Goal: Task Accomplishment & Management: Use online tool/utility

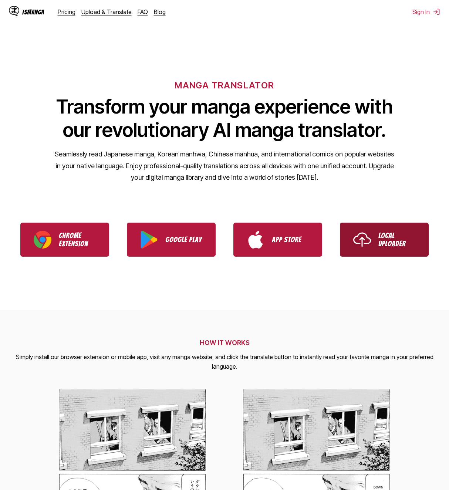
click at [367, 237] on img "Use IsManga Local Uploader" at bounding box center [362, 240] width 18 height 18
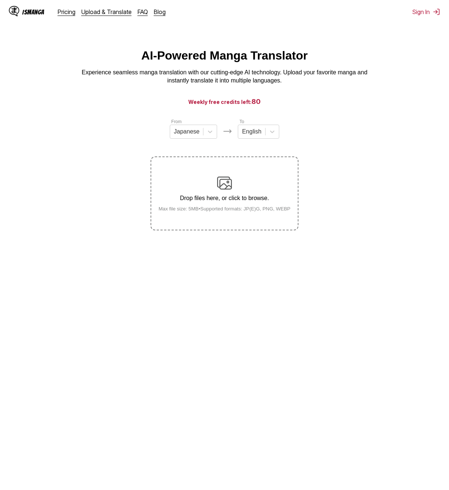
click at [3, 96] on main "AI-Powered Manga Translator Experience seamless manga translation with our cutt…" at bounding box center [224, 269] width 449 height 441
click at [186, 133] on div at bounding box center [187, 132] width 26 height 8
click at [198, 193] on div "English" at bounding box center [193, 187] width 47 height 13
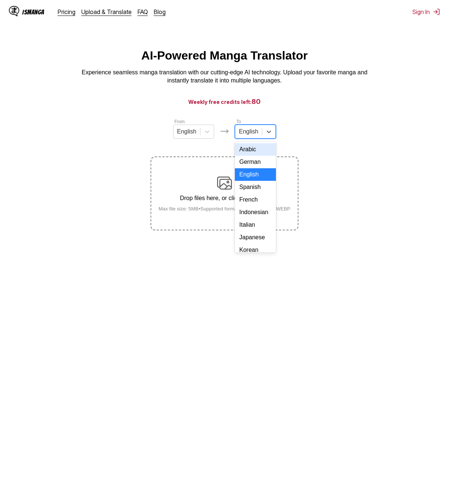
click at [259, 131] on div "English" at bounding box center [248, 131] width 27 height 11
click at [261, 182] on div "Korean" at bounding box center [255, 176] width 41 height 13
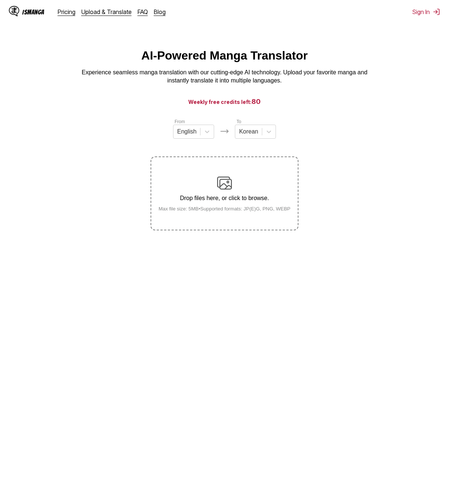
click at [58, 173] on section "From English To Korean Drop files here, or click to browse. Max file size: 5MB …" at bounding box center [224, 174] width 437 height 112
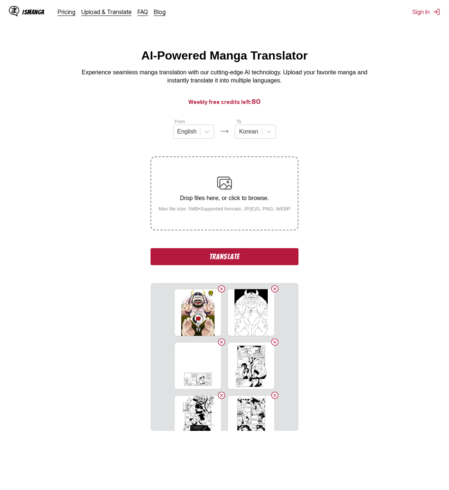
click at [236, 258] on button "Translate" at bounding box center [225, 256] width 148 height 17
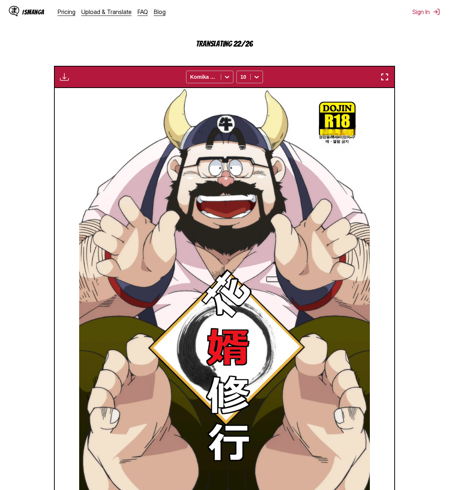
scroll to position [235, 0]
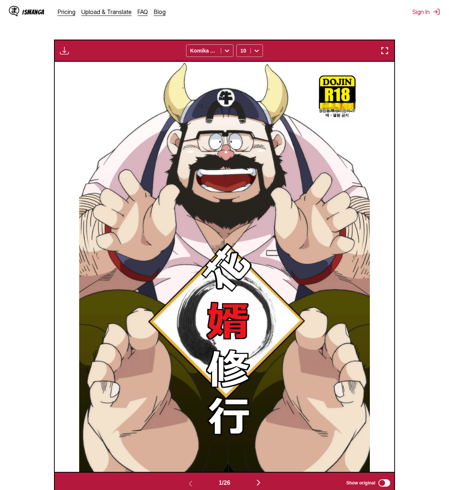
click at [262, 484] on img "button" at bounding box center [258, 482] width 9 height 9
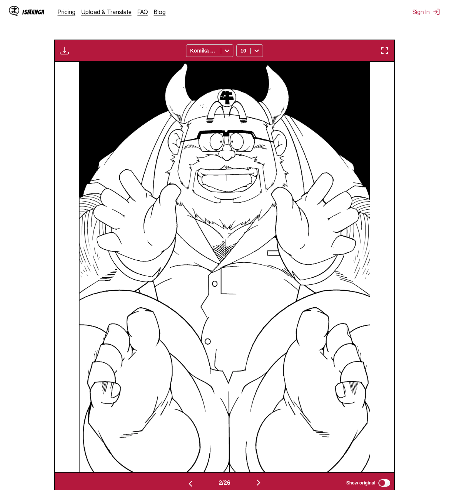
click at [262, 484] on img "button" at bounding box center [258, 482] width 9 height 9
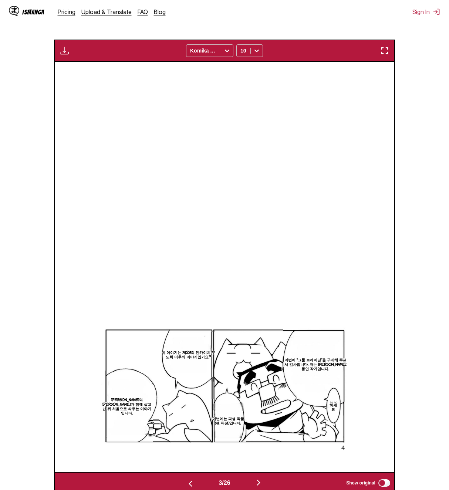
click at [261, 484] on img "button" at bounding box center [258, 482] width 9 height 9
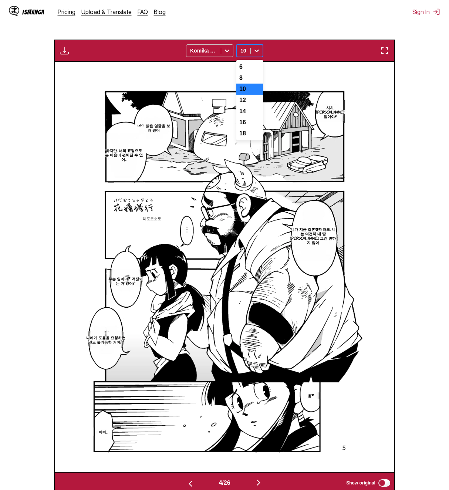
click at [247, 55] on div "10" at bounding box center [244, 50] width 14 height 10
click at [251, 117] on div "14" at bounding box center [249, 111] width 27 height 11
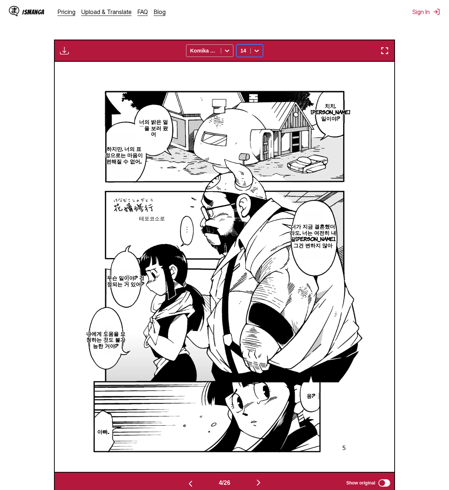
click at [253, 51] on icon at bounding box center [256, 50] width 7 height 7
click at [252, 106] on div "12" at bounding box center [249, 100] width 27 height 11
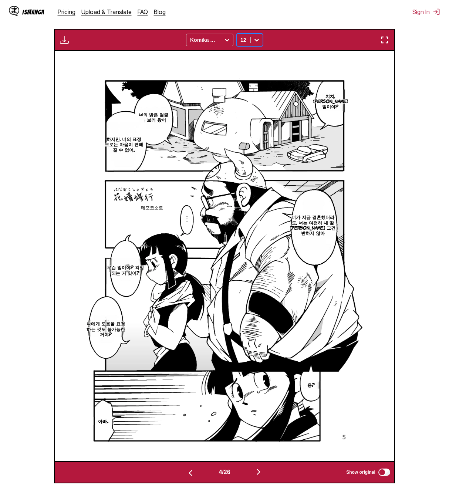
scroll to position [272, 0]
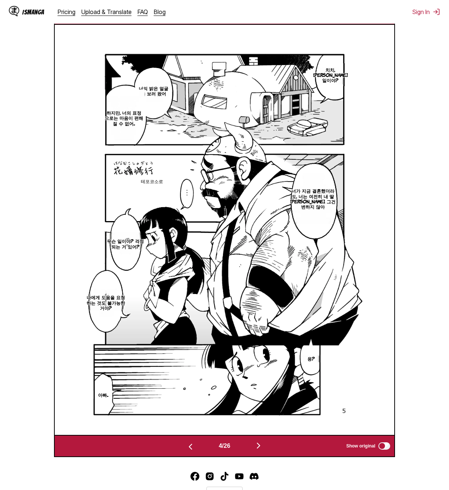
click at [256, 450] on button "button" at bounding box center [258, 446] width 44 height 11
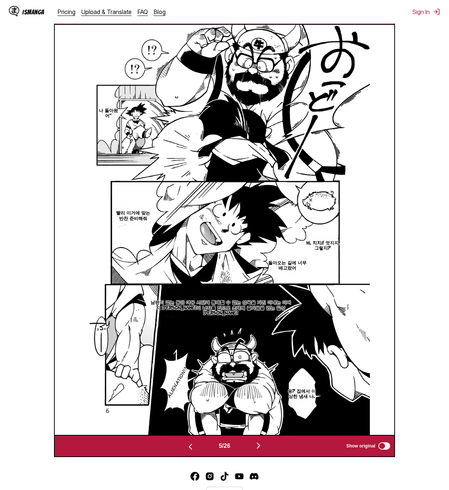
click at [260, 446] on img "button" at bounding box center [258, 445] width 9 height 9
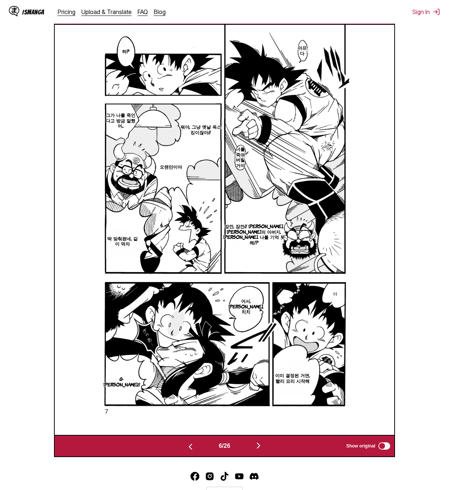
click at [260, 446] on img "button" at bounding box center [258, 445] width 9 height 9
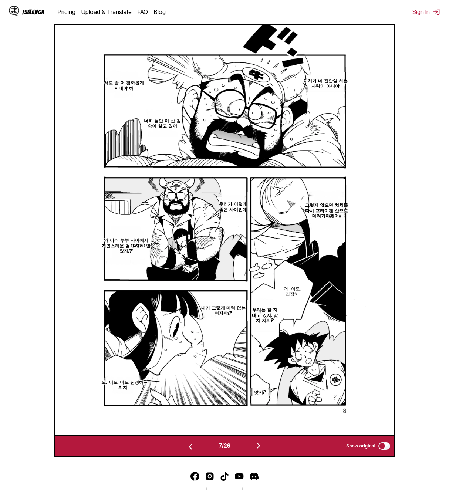
click at [260, 446] on img "button" at bounding box center [258, 445] width 9 height 9
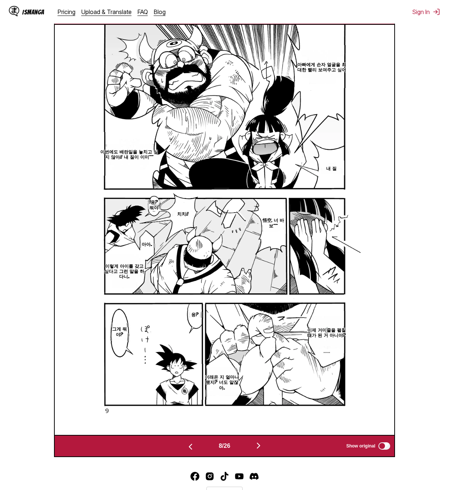
click at [260, 446] on img "button" at bounding box center [258, 445] width 9 height 9
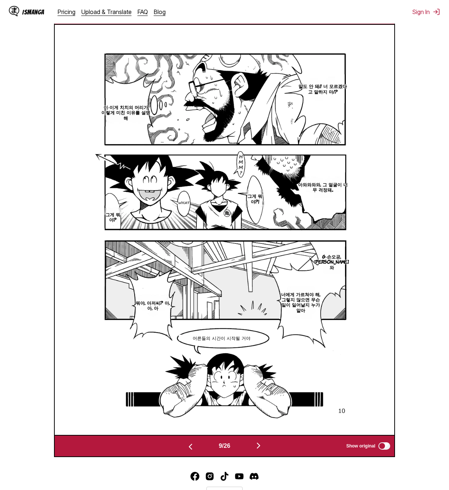
click at [260, 446] on img "button" at bounding box center [258, 445] width 9 height 9
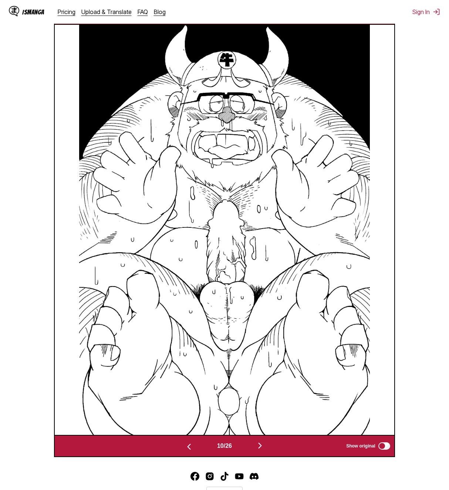
click at [260, 446] on img "button" at bounding box center [260, 445] width 9 height 9
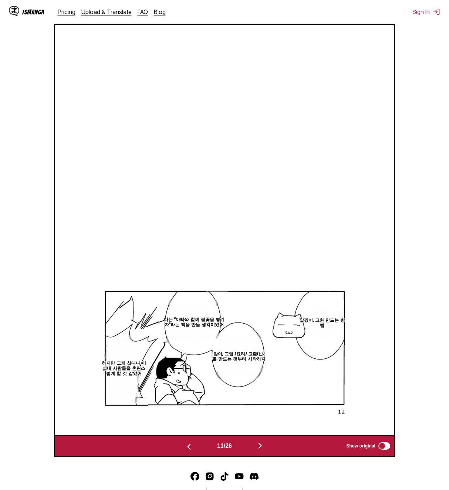
click at [260, 446] on img "button" at bounding box center [260, 445] width 9 height 9
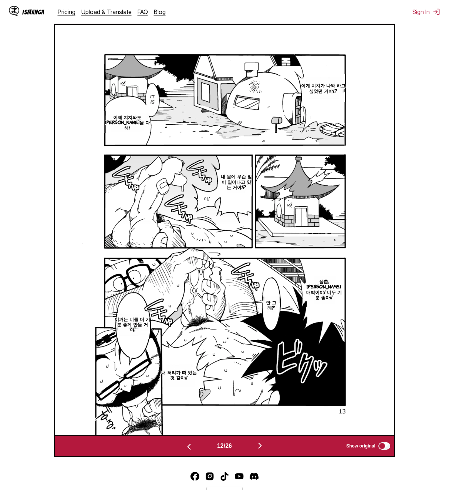
click at [260, 446] on img "button" at bounding box center [260, 445] width 9 height 9
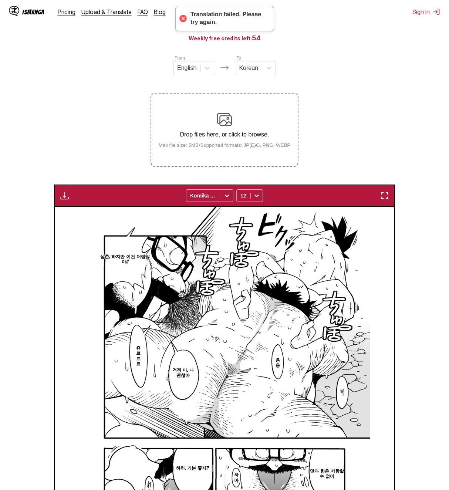
scroll to position [24, 0]
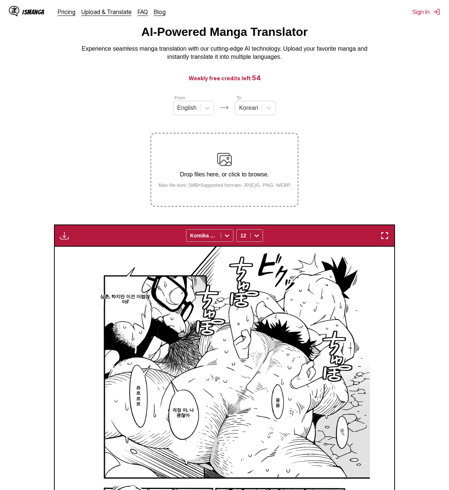
click at [64, 240] on img "button" at bounding box center [64, 235] width 9 height 9
click at [435, 6] on div "IsManga Pricing Upload & Translate FAQ Blog Sign In Pricing Upload & Translate …" at bounding box center [224, 12] width 449 height 24
click at [430, 10] on button "Sign In" at bounding box center [426, 11] width 28 height 7
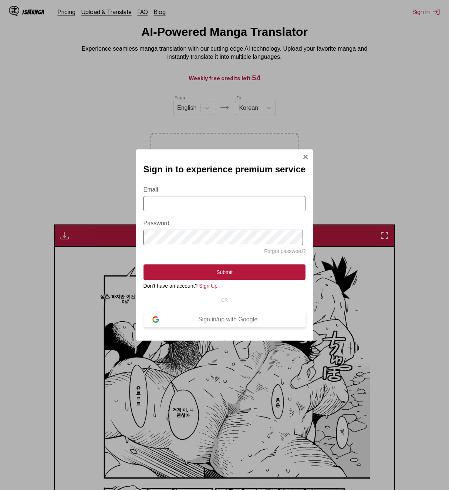
click at [210, 317] on button "Sign in/up with Google" at bounding box center [225, 320] width 162 height 16
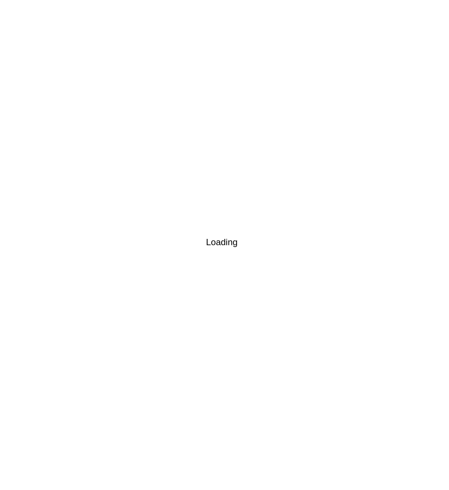
scroll to position [0, 0]
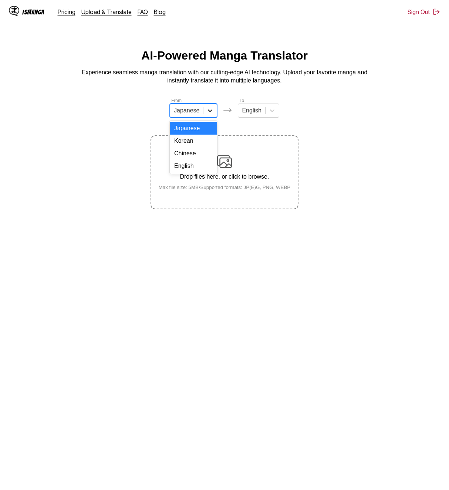
click at [212, 117] on div at bounding box center [209, 110] width 13 height 13
click at [189, 170] on div "English" at bounding box center [193, 166] width 47 height 13
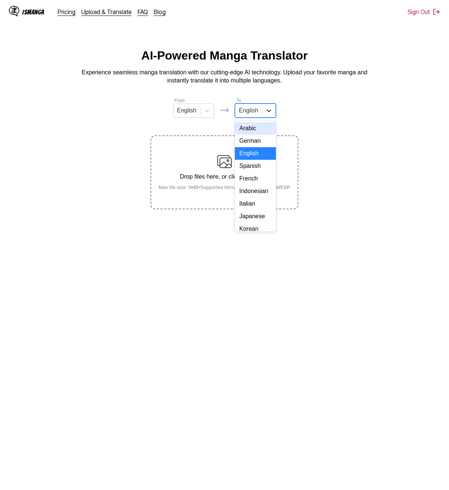
click at [271, 108] on div at bounding box center [268, 110] width 13 height 13
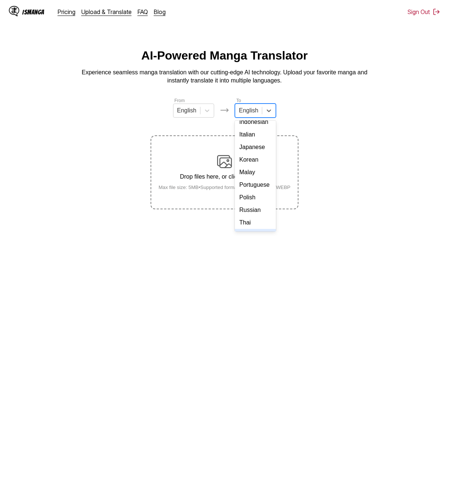
scroll to position [51, 0]
click at [249, 185] on div "Korean" at bounding box center [255, 178] width 41 height 13
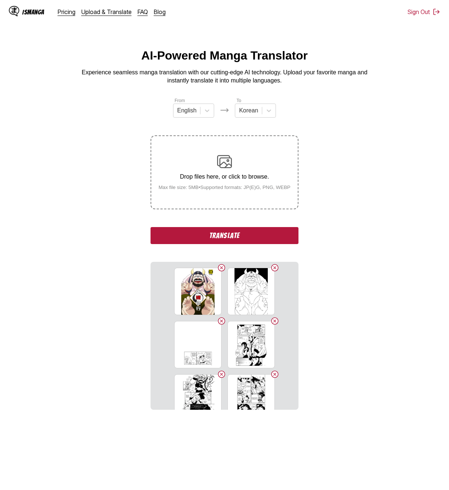
click at [229, 242] on button "Translate" at bounding box center [225, 235] width 148 height 17
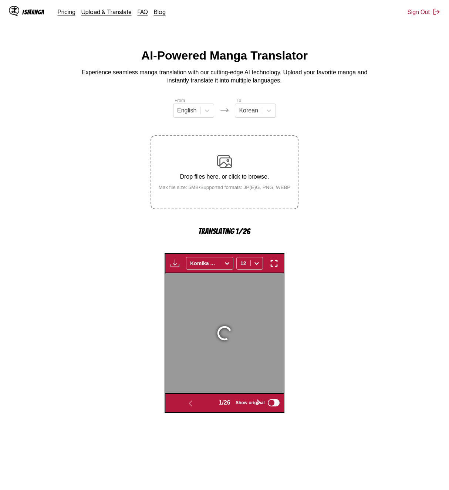
scroll to position [197, 0]
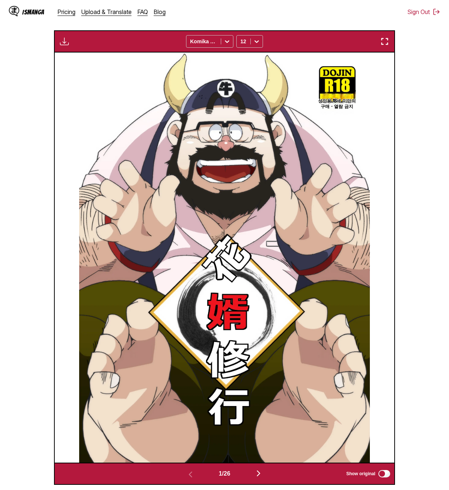
click at [258, 477] on img "button" at bounding box center [258, 473] width 9 height 9
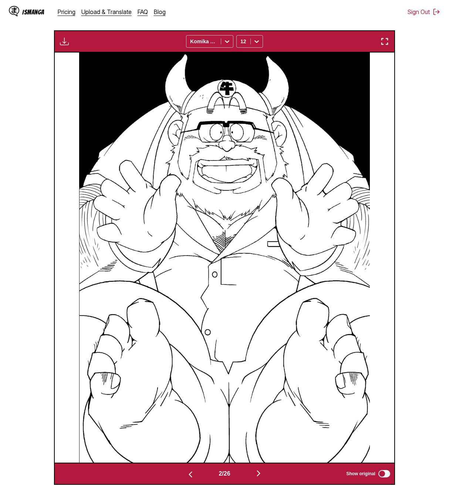
click at [258, 477] on img "button" at bounding box center [258, 473] width 9 height 9
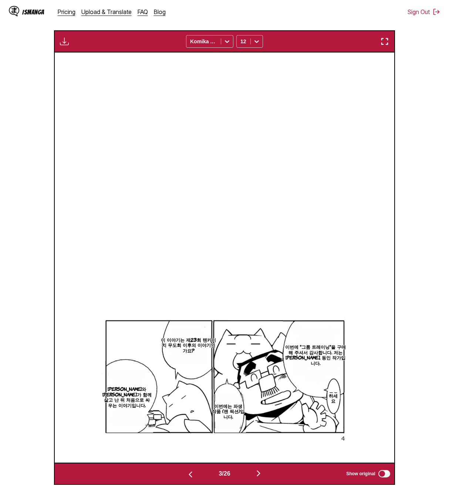
click at [258, 477] on img "button" at bounding box center [258, 473] width 9 height 9
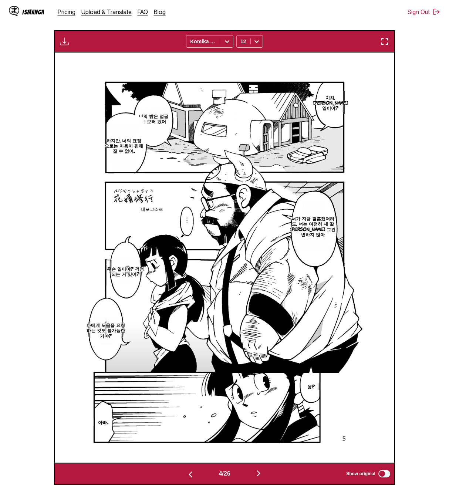
click at [65, 44] on img "button" at bounding box center [64, 41] width 9 height 9
click at [84, 71] on button "Download All" at bounding box center [84, 66] width 47 height 18
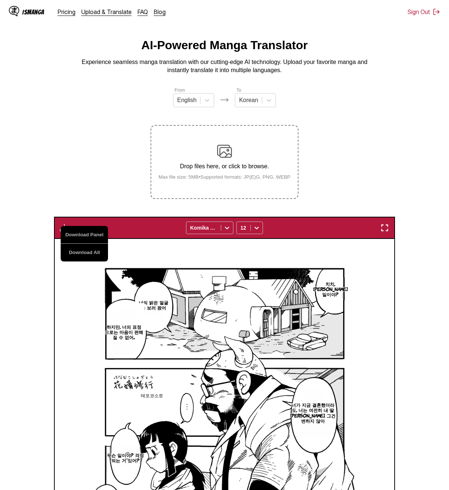
scroll to position [0, 0]
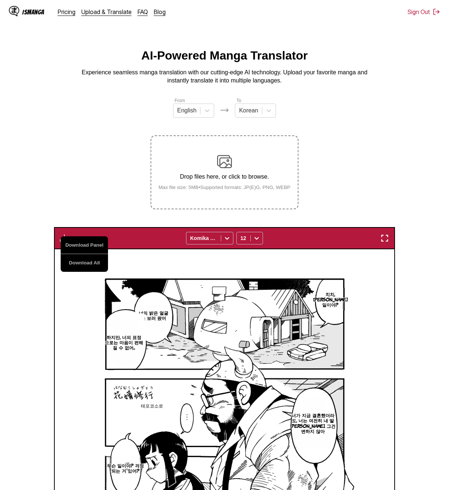
click at [29, 10] on div "IsManga" at bounding box center [33, 12] width 22 height 7
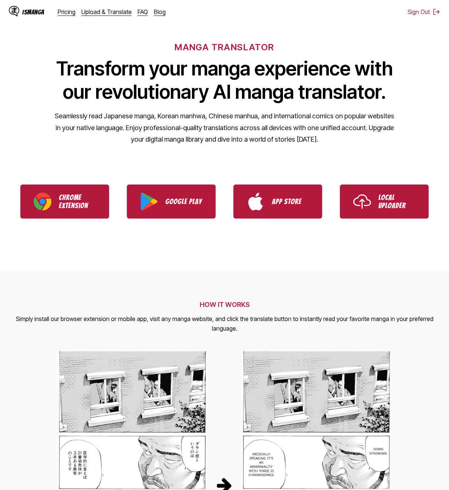
scroll to position [37, 0]
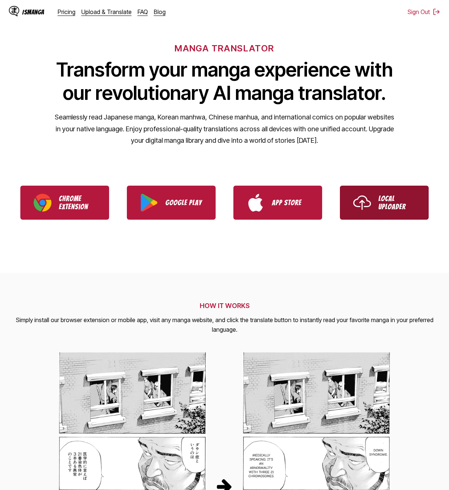
click at [386, 202] on p "Local Uploader" at bounding box center [396, 203] width 37 height 16
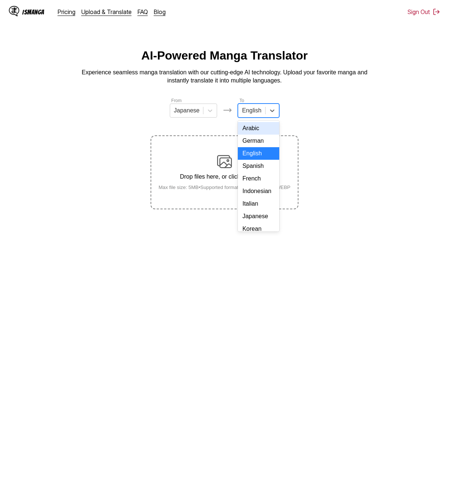
click at [246, 113] on div at bounding box center [251, 111] width 19 height 8
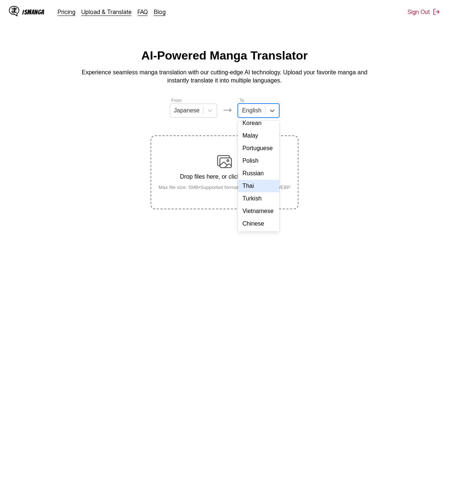
scroll to position [74, 0]
click at [251, 161] on div "Korean" at bounding box center [258, 155] width 41 height 13
click at [263, 116] on div "English" at bounding box center [251, 110] width 27 height 11
click at [262, 161] on div "Korean" at bounding box center [258, 155] width 41 height 13
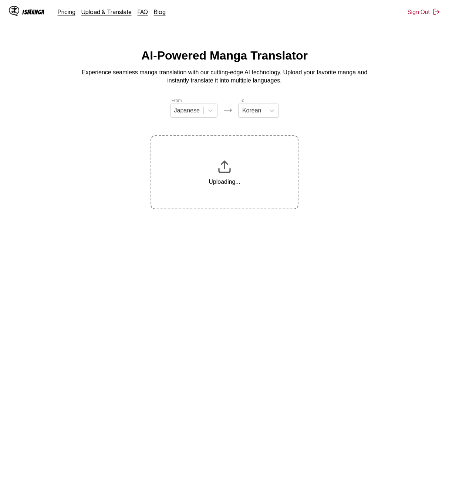
click at [313, 272] on main "AI-Powered Manga Translator Experience seamless manga translation with our cutt…" at bounding box center [224, 269] width 449 height 441
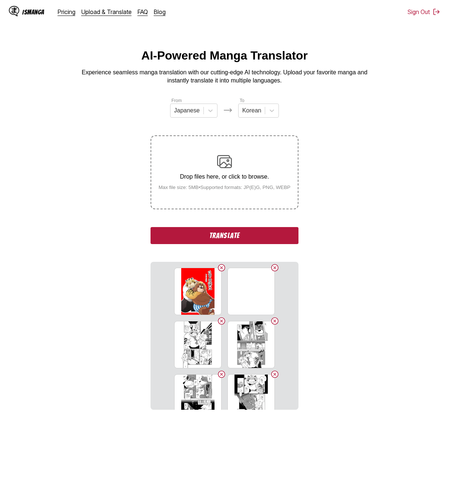
click at [241, 237] on button "Translate" at bounding box center [225, 235] width 148 height 17
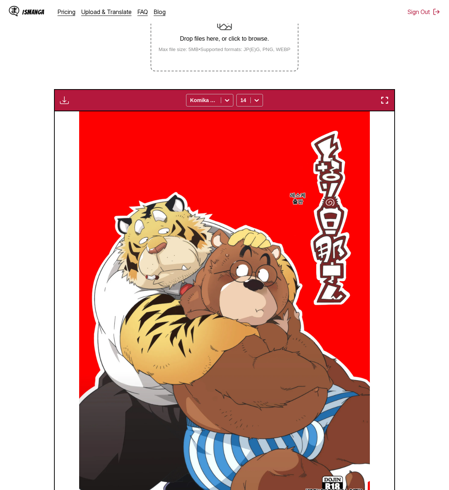
scroll to position [103, 0]
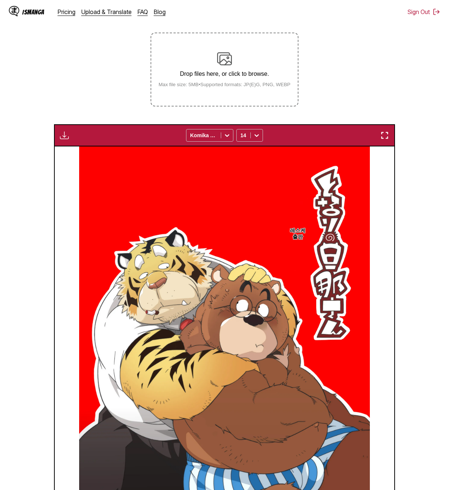
click at [60, 138] on img "button" at bounding box center [64, 135] width 9 height 9
click at [82, 163] on button "Download All" at bounding box center [84, 160] width 47 height 18
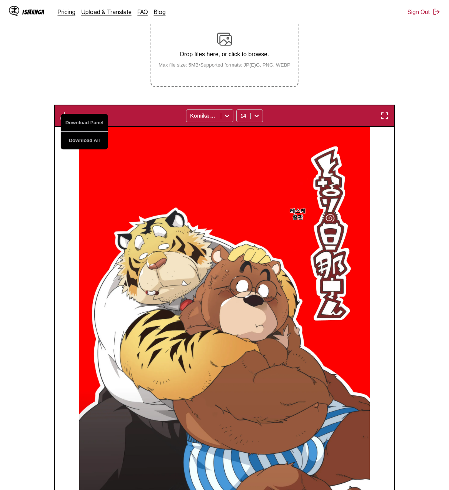
scroll to position [214, 0]
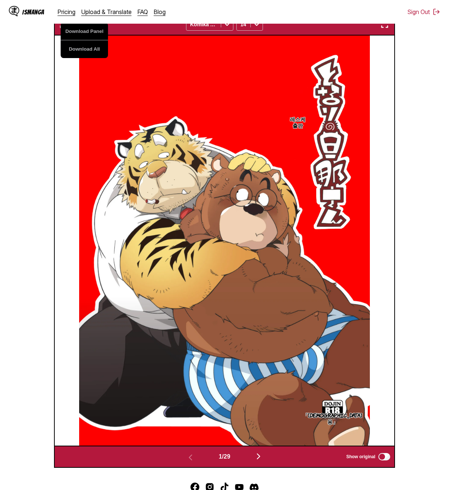
click at [29, 88] on section "From Japanese To Korean Drop files here, or click to browse. Max file size: 5MB…" at bounding box center [224, 175] width 437 height 585
